Goal: Information Seeking & Learning: Learn about a topic

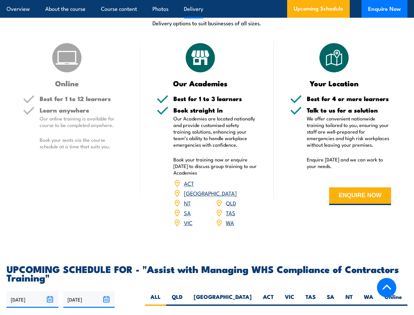
click at [207, 0] on article "Overview About the course Course content Photos Delivery Upcoming Schedule Enqu…" at bounding box center [207, 9] width 401 height 18
click at [32, 291] on input "[DATE]" at bounding box center [33, 299] width 52 height 17
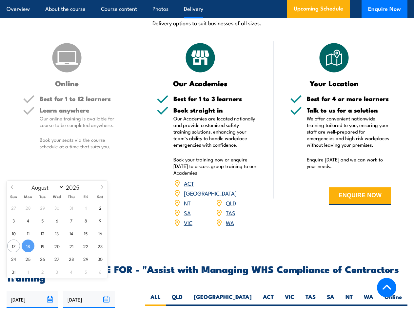
click at [89, 291] on input "[DATE]" at bounding box center [89, 299] width 52 height 17
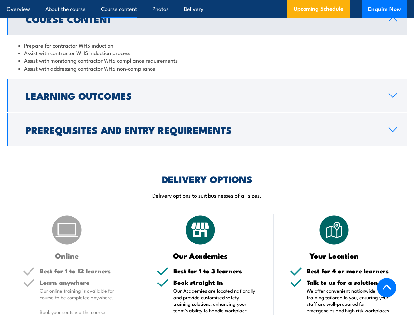
click at [207, 0] on article "Overview About the course Course content Photos Delivery Upcoming Schedule Enqu…" at bounding box center [207, 9] width 401 height 18
click at [207, 93] on h2 "Learning Outcomes" at bounding box center [202, 95] width 353 height 9
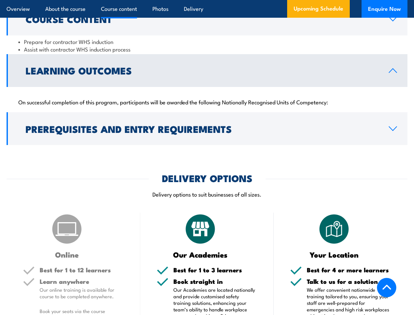
click at [207, 127] on h2 "Prerequisites and Entry Requirements" at bounding box center [202, 128] width 353 height 9
